Goal: Information Seeking & Learning: Learn about a topic

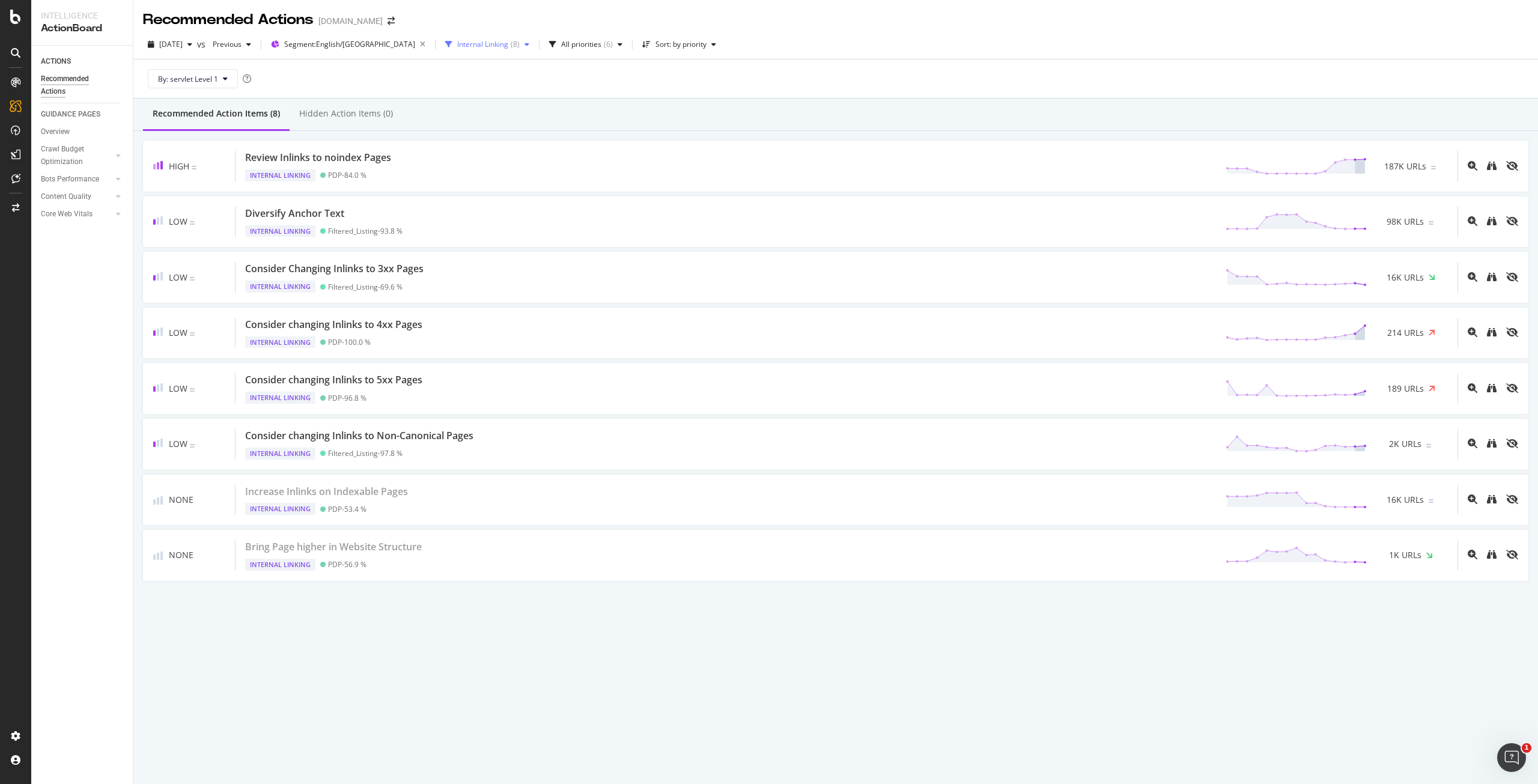
click at [457, 48] on div "Internal Linking" at bounding box center [483, 44] width 51 height 8
click at [439, 170] on div "Internationalization" at bounding box center [455, 169] width 65 height 11
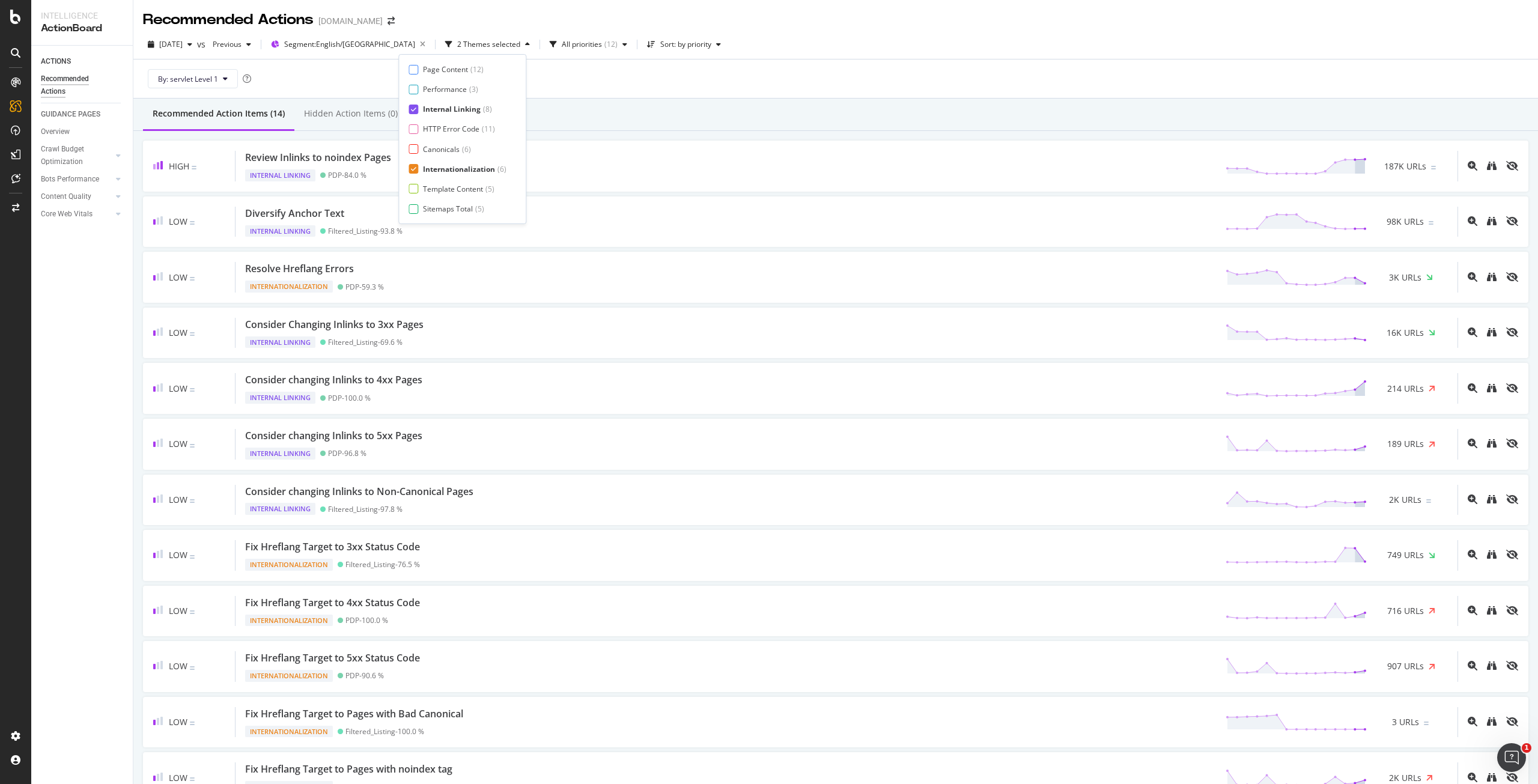
click at [455, 108] on div "Internal Linking" at bounding box center [451, 109] width 58 height 11
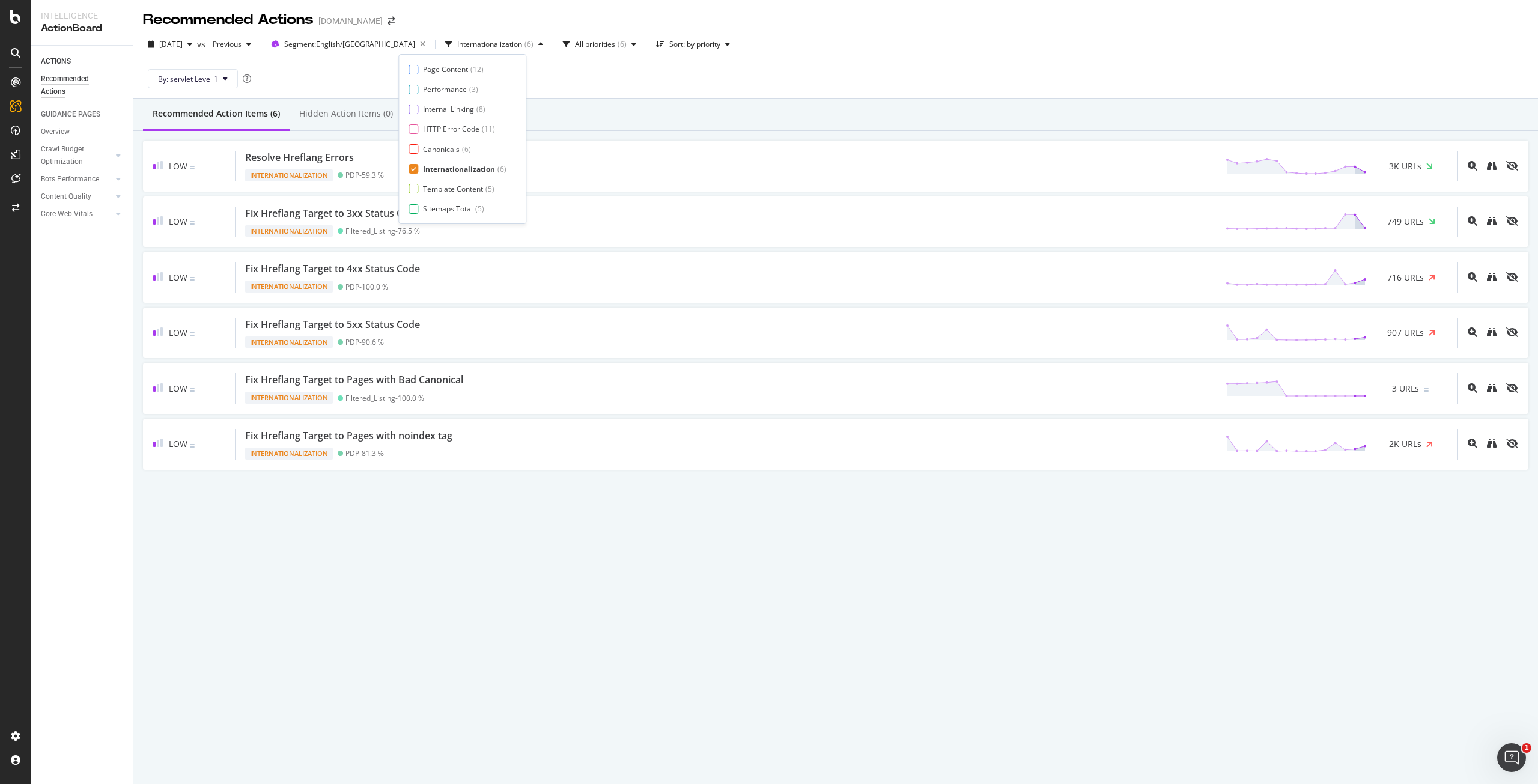
click at [814, 70] on div "By: servlet Level 1" at bounding box center [835, 78] width 1385 height 38
click at [463, 50] on div "Internationalization ( 6 )" at bounding box center [494, 44] width 108 height 18
click at [435, 170] on div "Internationalization" at bounding box center [459, 169] width 72 height 11
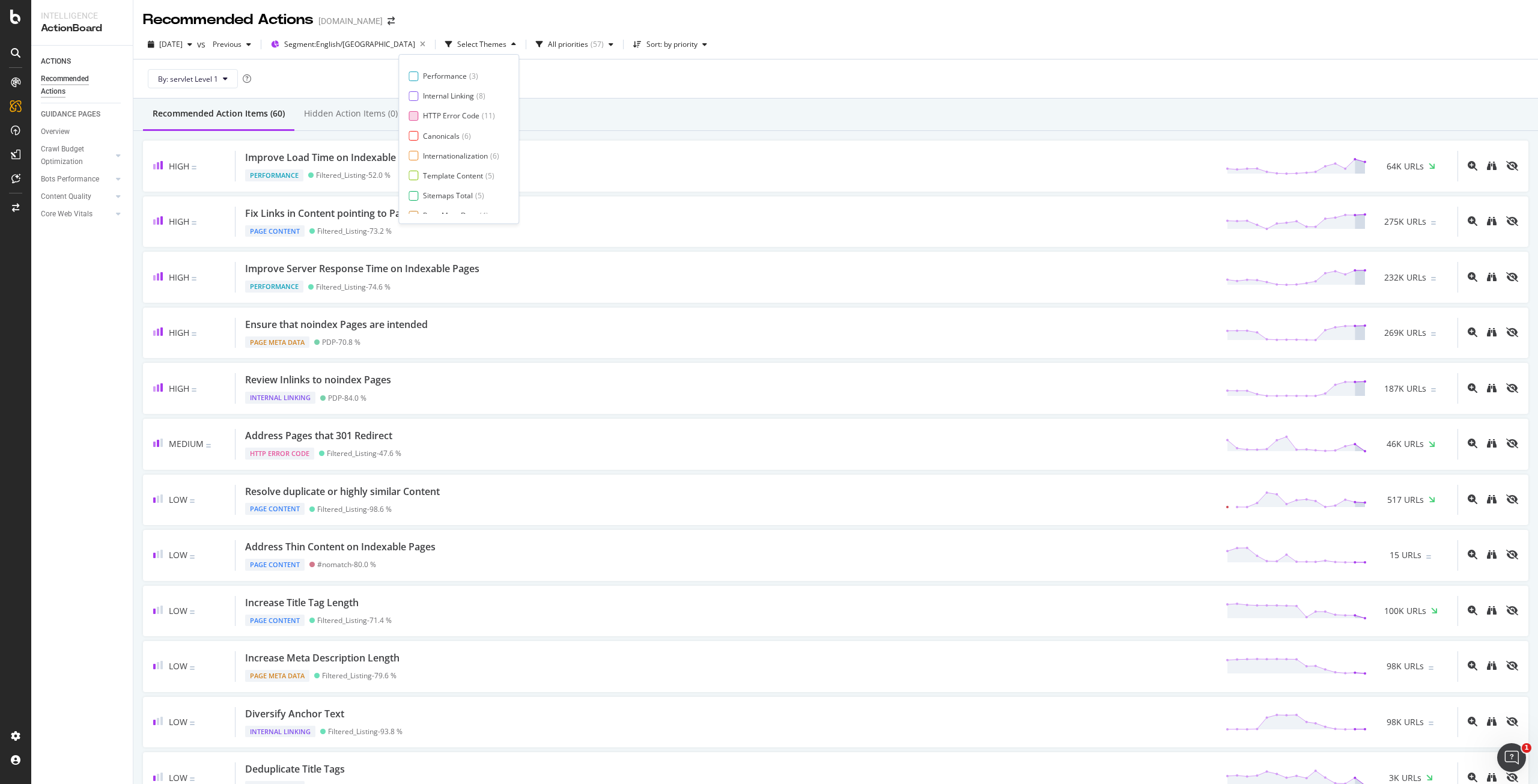
scroll to position [20, 0]
click at [472, 188] on div "Sitemaps Total" at bounding box center [448, 190] width 50 height 11
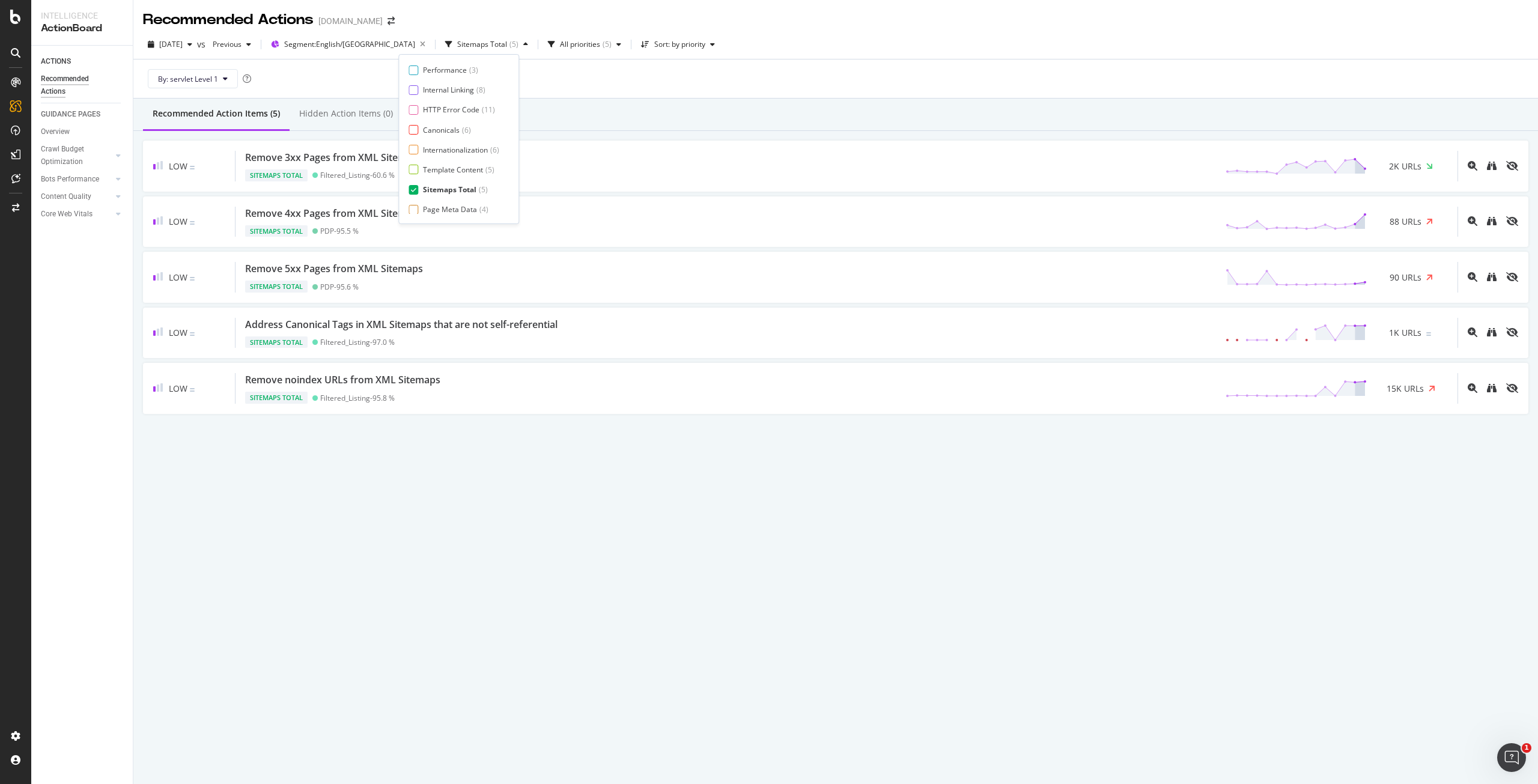
click at [649, 120] on div "Recommended Action Items (5) Hidden Action Items (0)" at bounding box center [835, 114] width 1405 height 32
click at [445, 53] on div "Sitemaps Total ( 5 )" at bounding box center [486, 44] width 93 height 18
click at [451, 186] on div "Sitemaps Total" at bounding box center [449, 190] width 53 height 11
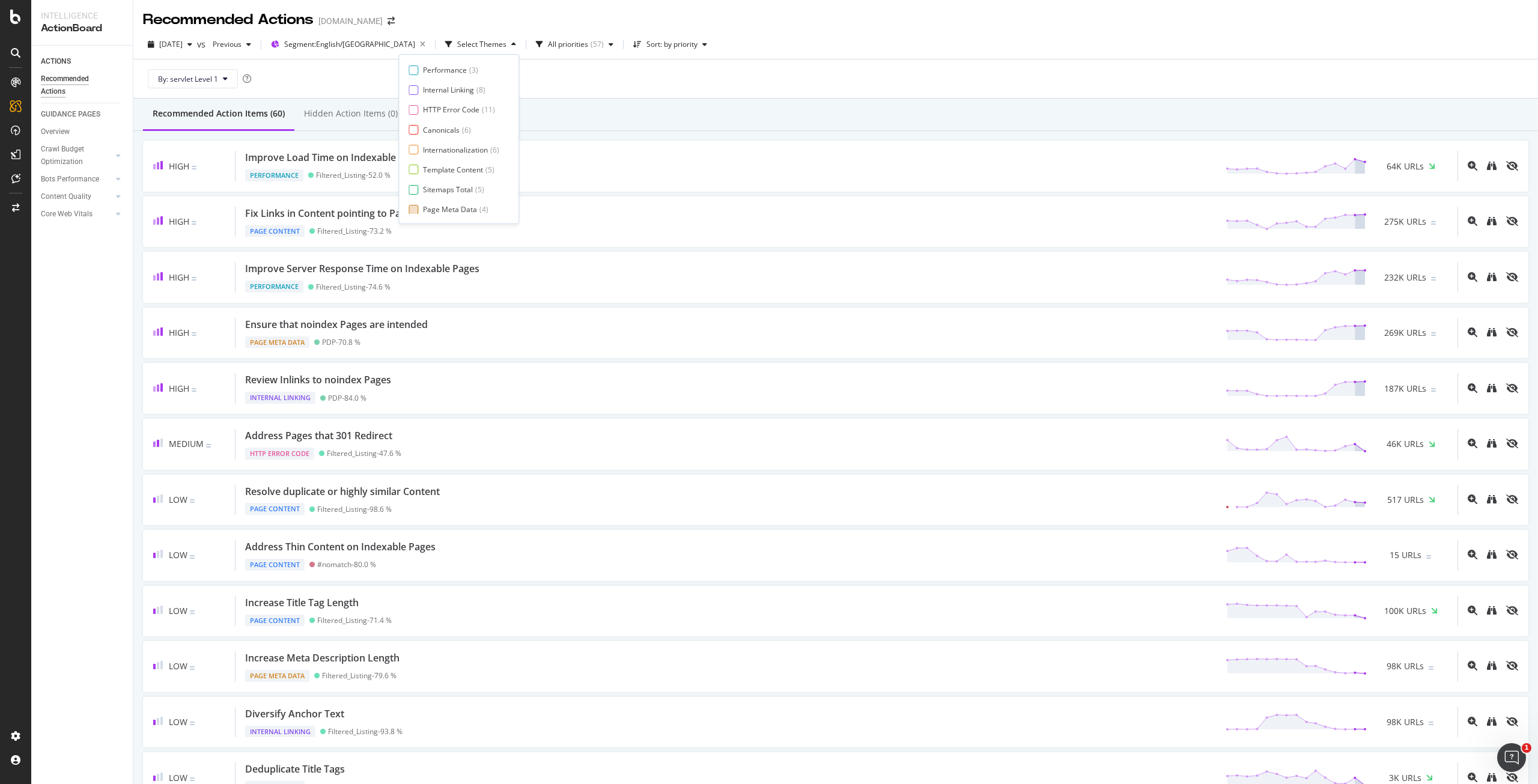
click at [454, 206] on div "Page Meta Data" at bounding box center [450, 209] width 54 height 11
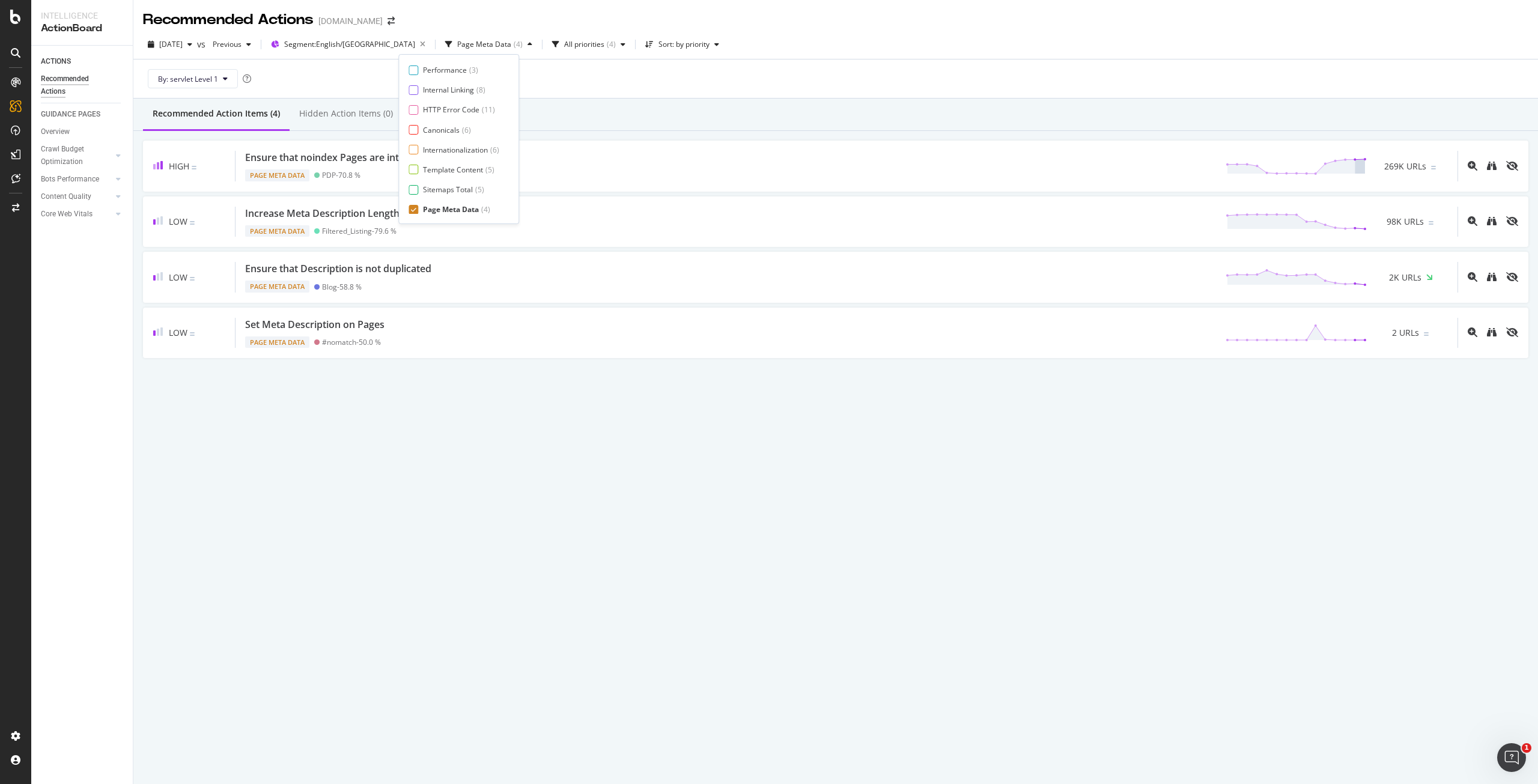
click at [661, 389] on div "Recommended Action Items (4) Hidden Action Items (0) High Ensure that noindex P…" at bounding box center [835, 254] width 1405 height 311
click at [523, 45] on div "button" at bounding box center [530, 44] width 14 height 8
click at [459, 130] on div "Canonicals ( 6 )" at bounding box center [447, 130] width 48 height 11
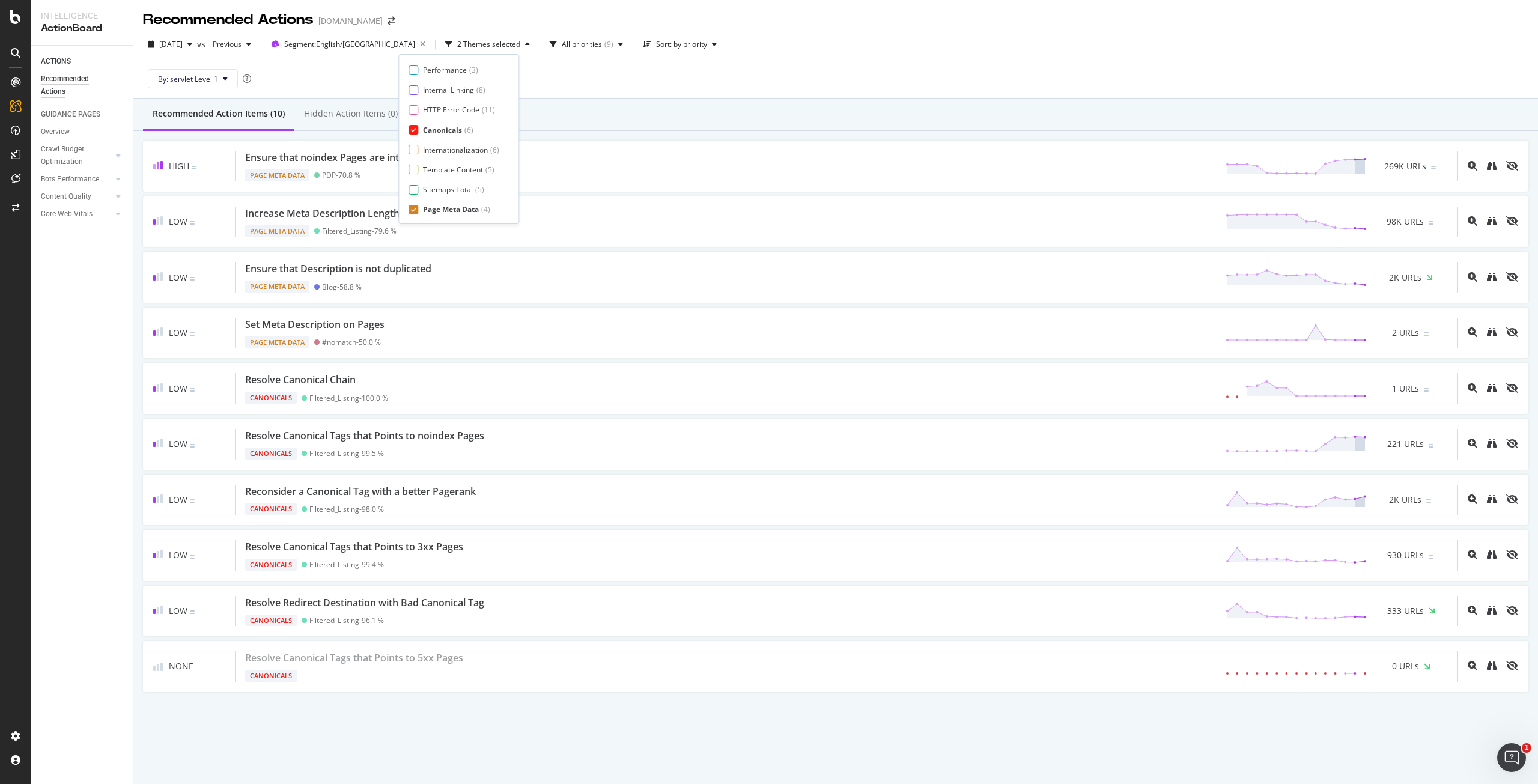
click at [475, 209] on div "Page Meta Data" at bounding box center [451, 209] width 56 height 11
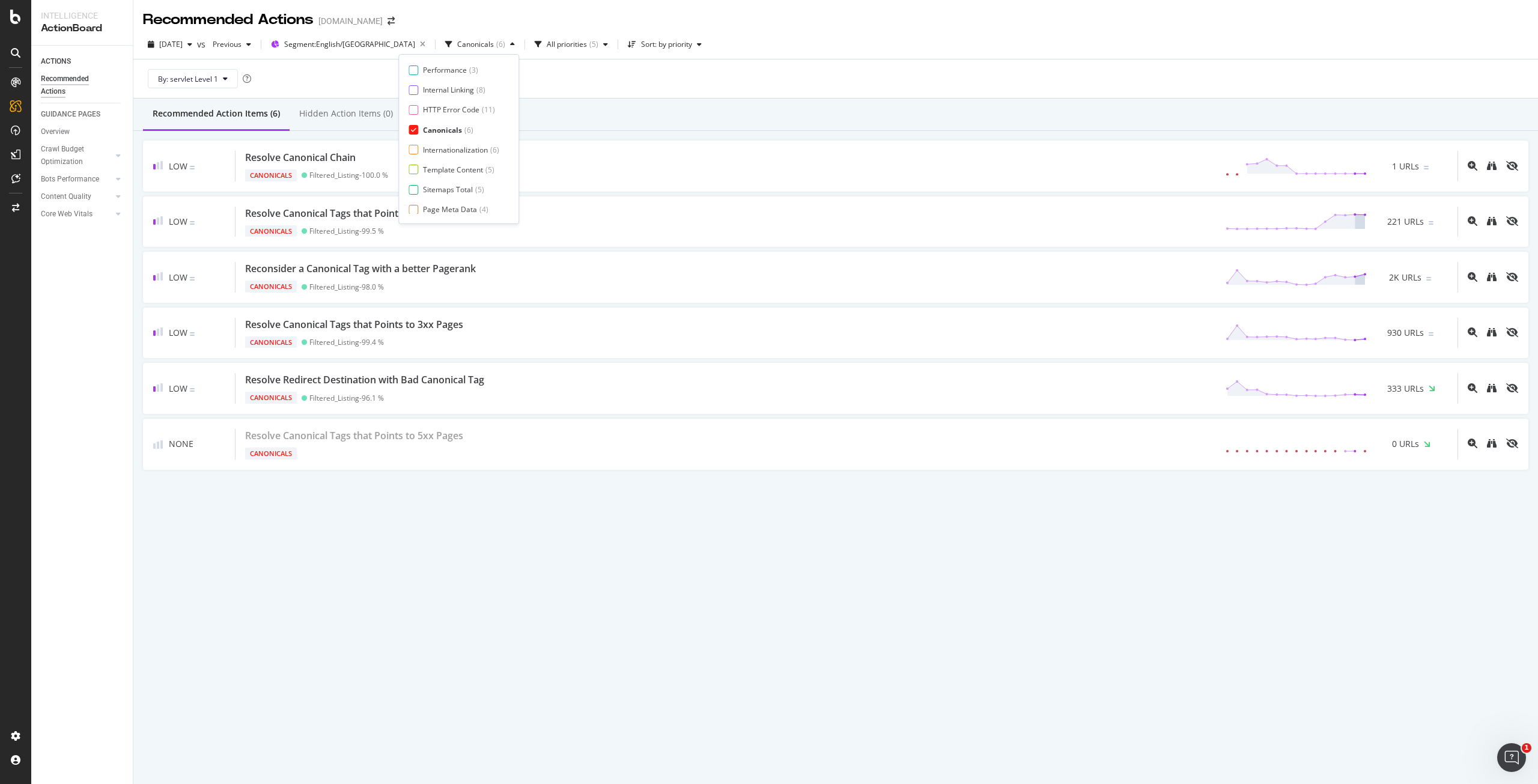
click at [688, 107] on div "Recommended Action Items (6) Hidden Action Items (0)" at bounding box center [835, 114] width 1405 height 32
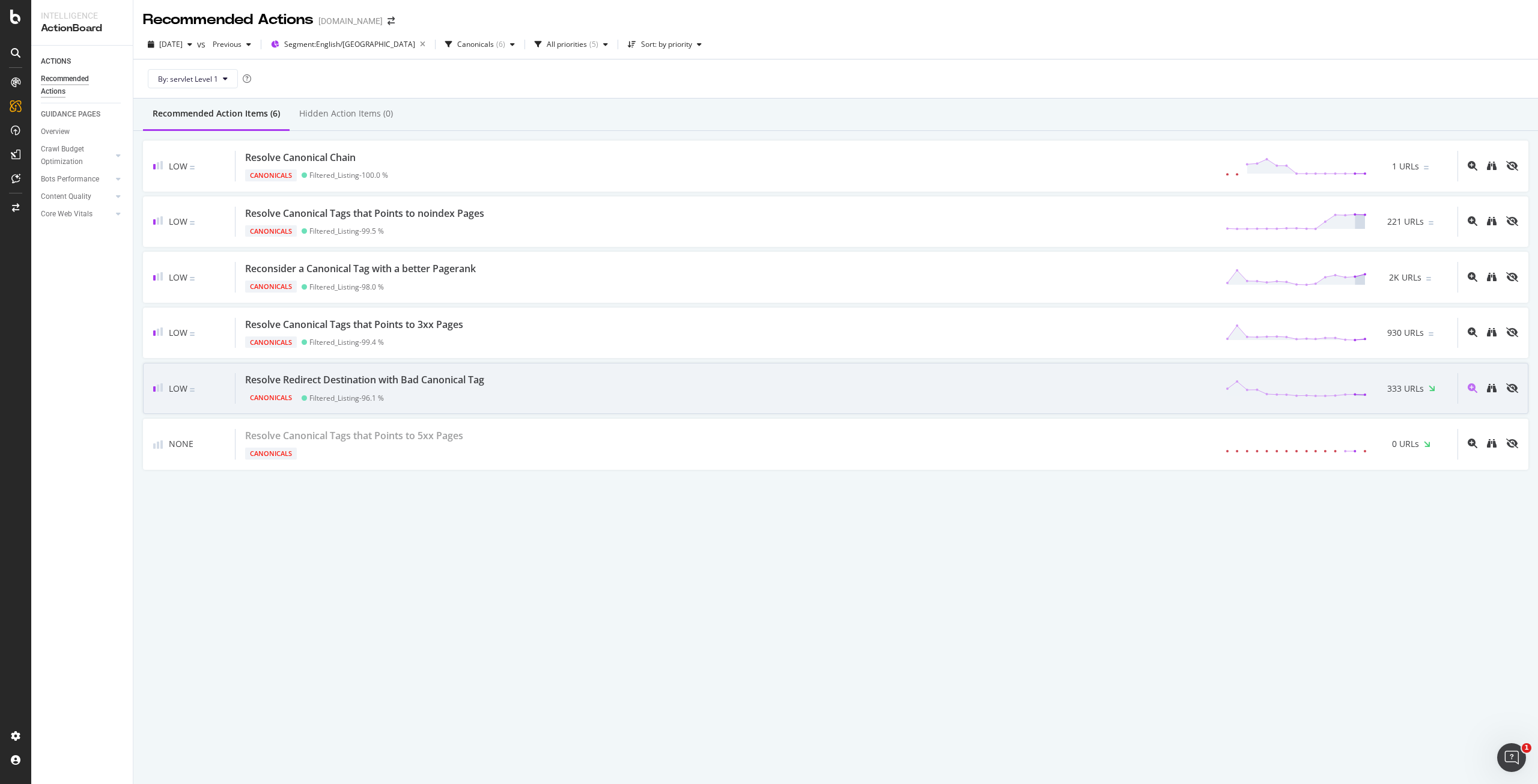
click at [778, 377] on div "Resolve Redirect Destination with Bad Canonical Tag Canonicals Filtered_Listing…" at bounding box center [847, 388] width 1222 height 31
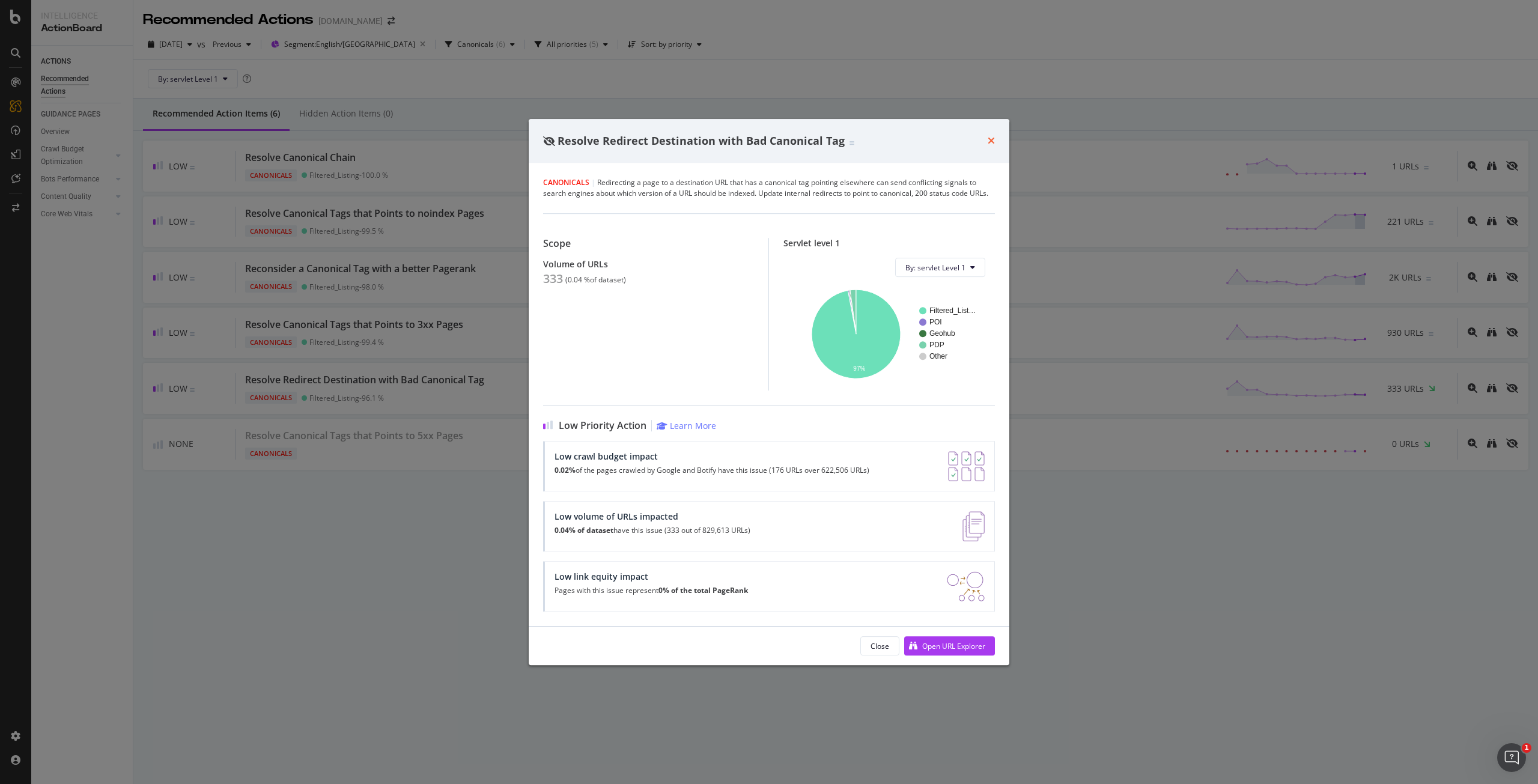
click at [990, 145] on icon "times" at bounding box center [991, 140] width 8 height 10
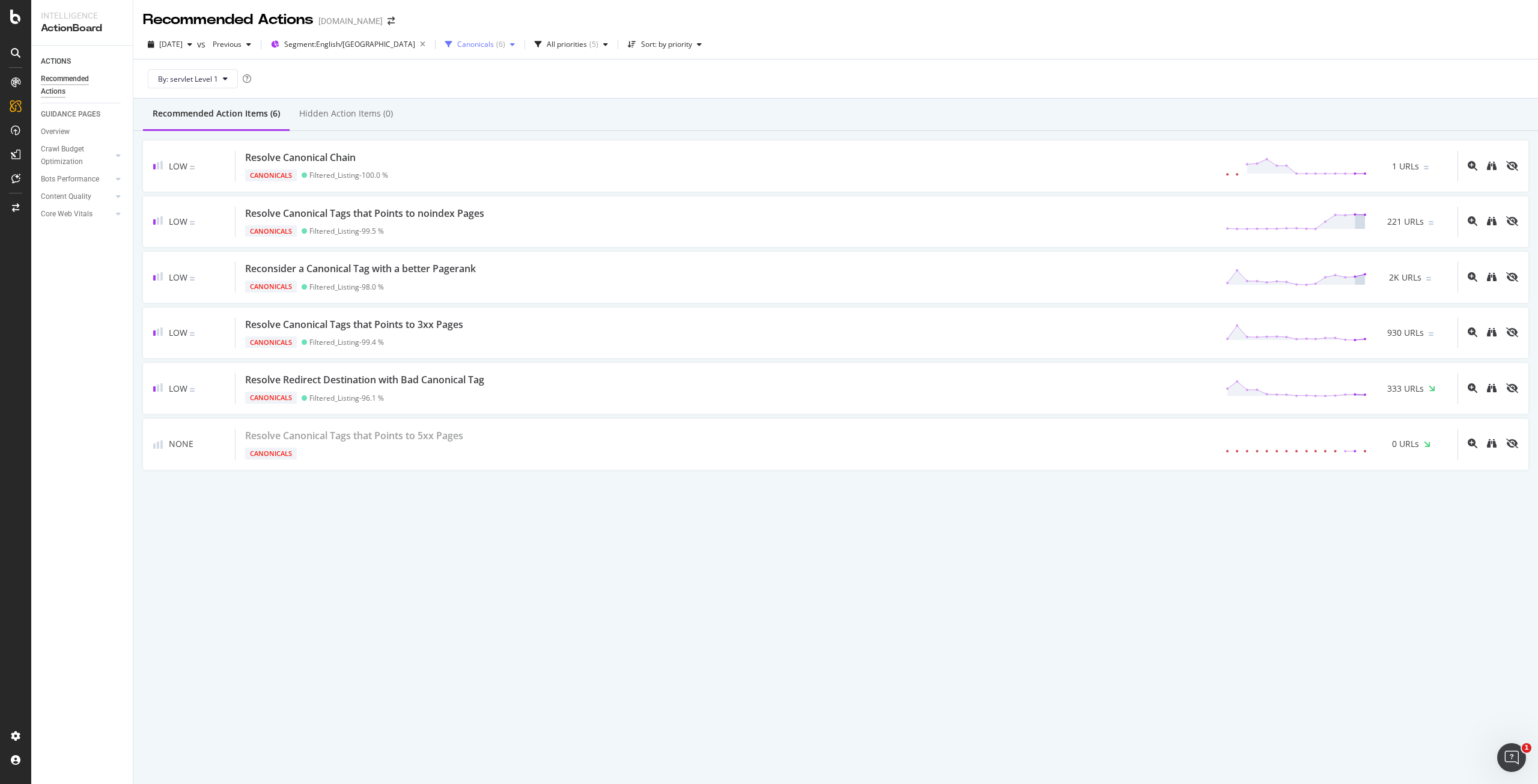
click at [496, 41] on div "( 6 )" at bounding box center [500, 44] width 9 height 8
click at [447, 128] on div "Canonicals" at bounding box center [442, 130] width 39 height 11
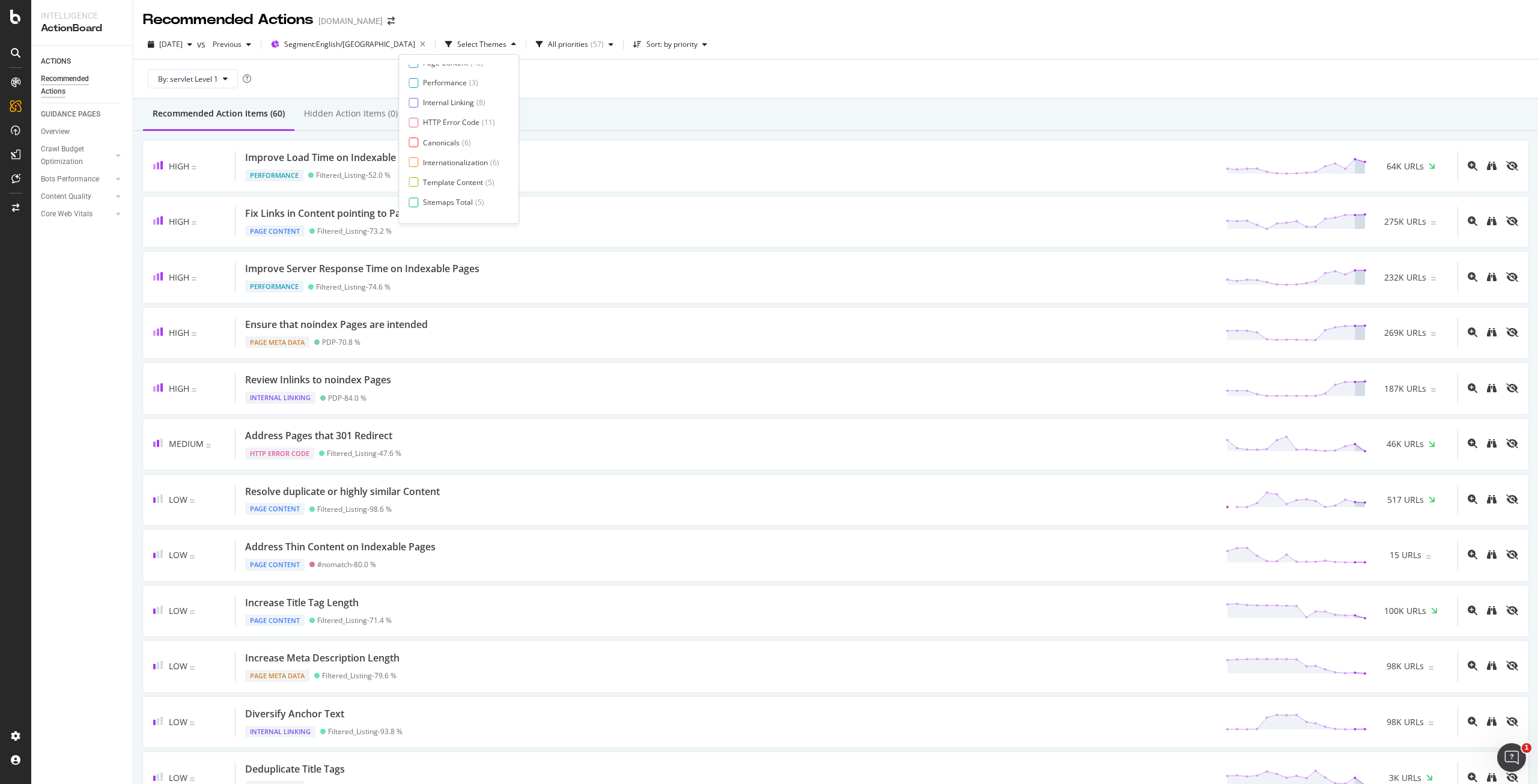
scroll to position [0, 0]
